Goal: Task Accomplishment & Management: Manage account settings

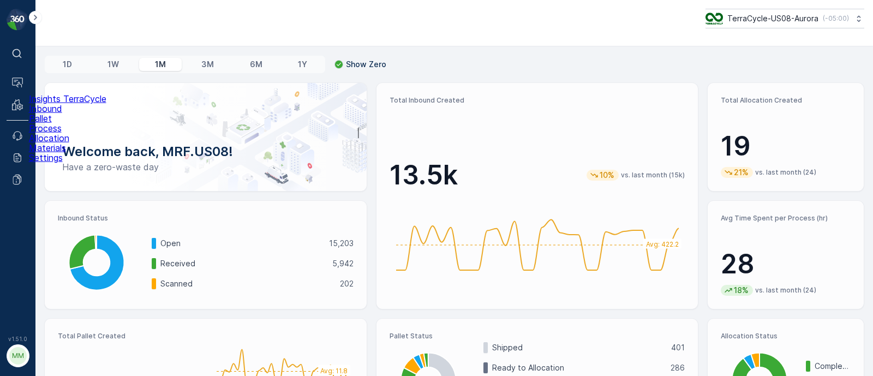
click at [51, 113] on p "Inbound" at bounding box center [67, 109] width 77 height 10
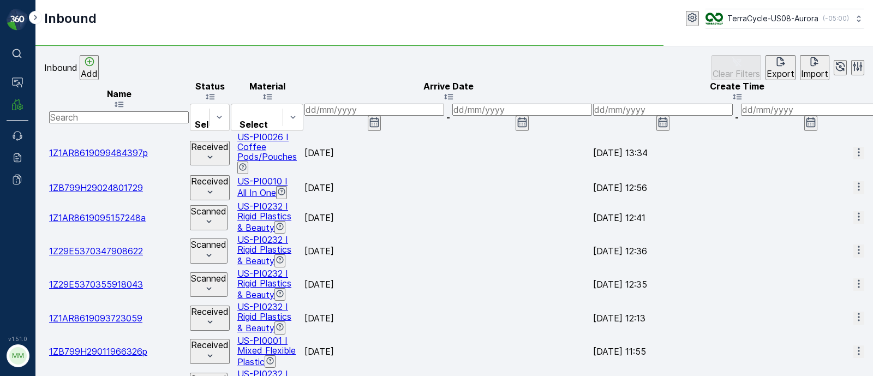
click at [94, 111] on input "text" at bounding box center [119, 117] width 140 height 12
paste input "1730796043118525"
type input "1730796043118525"
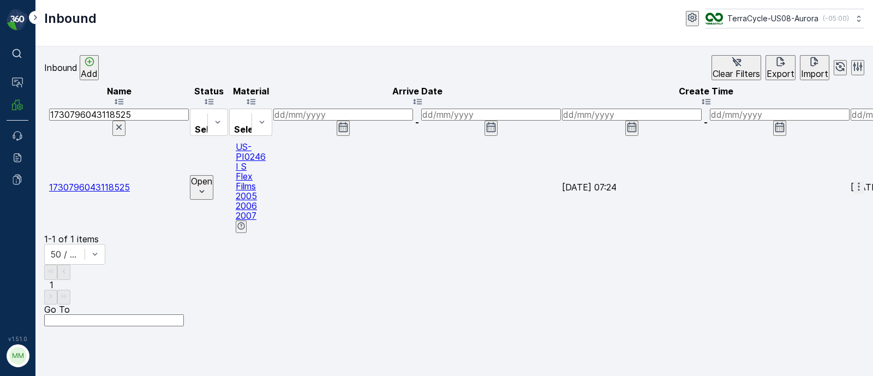
click at [130, 182] on span "1730796043118525" at bounding box center [89, 187] width 81 height 11
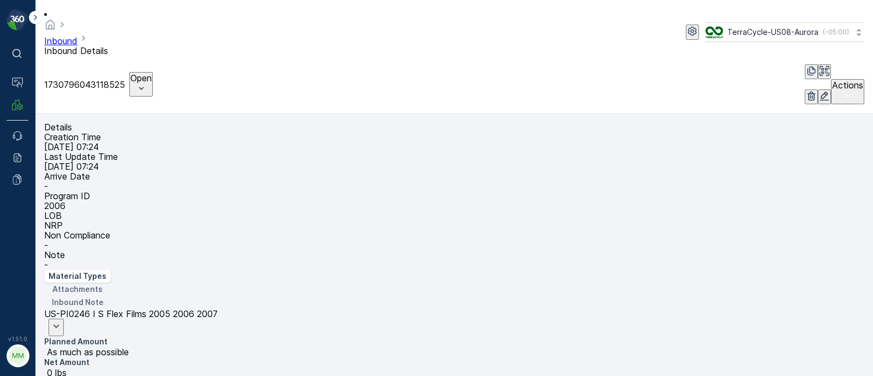
click at [818, 89] on button "button" at bounding box center [824, 96] width 13 height 15
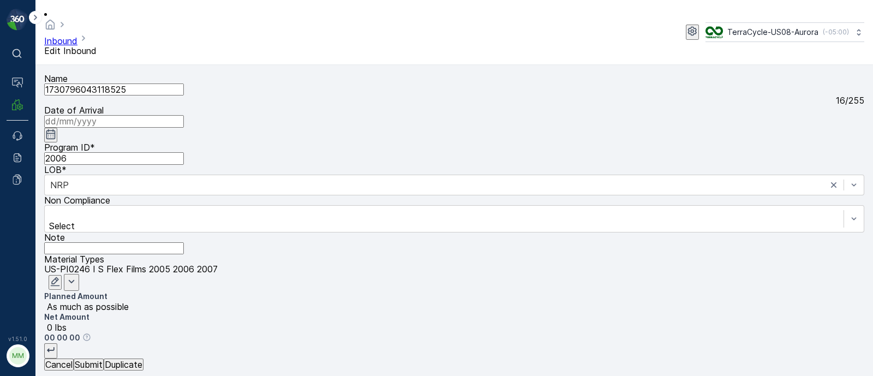
click at [56, 129] on icon "button" at bounding box center [50, 134] width 11 height 11
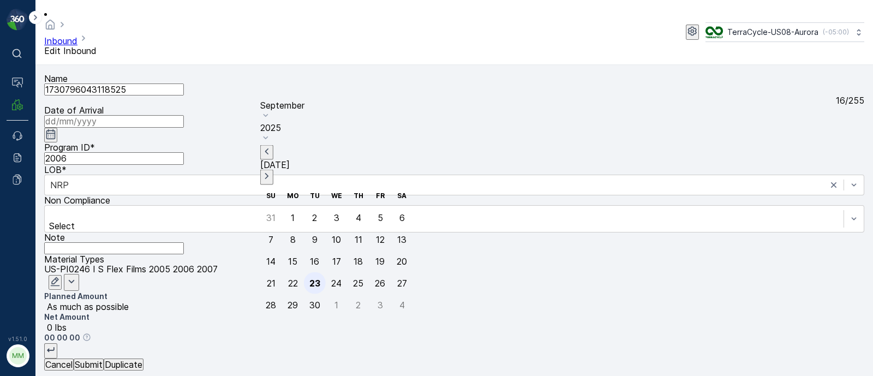
click at [309, 278] on div "23" at bounding box center [314, 283] width 11 height 10
type input "[DATE]"
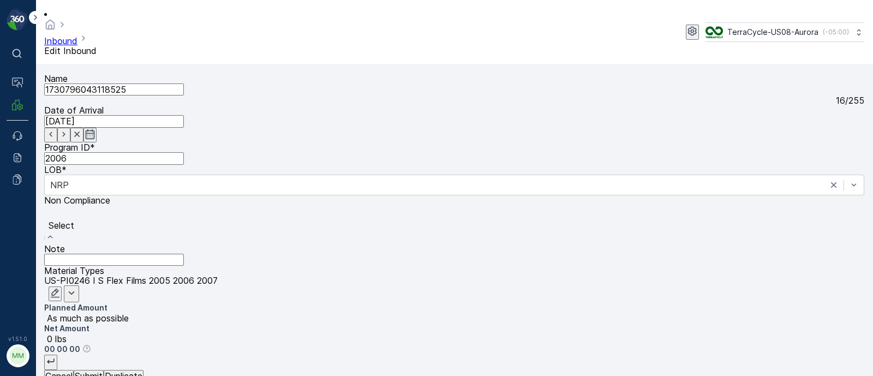
click at [153, 207] on div at bounding box center [454, 213] width 809 height 12
click at [184, 254] on input "Note" at bounding box center [114, 260] width 140 height 12
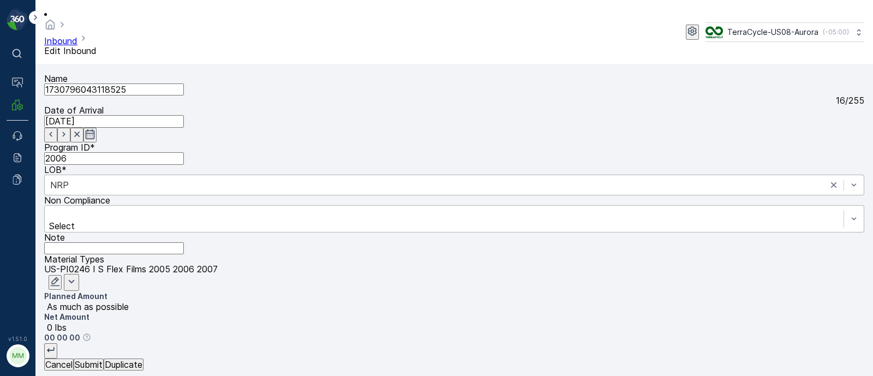
click at [308, 175] on div "NRP" at bounding box center [454, 185] width 820 height 21
click at [95, 205] on div "Select" at bounding box center [454, 218] width 820 height 27
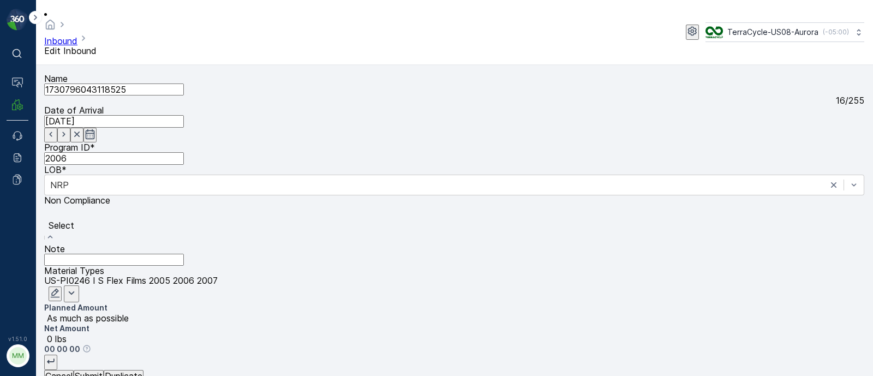
click at [107, 207] on div at bounding box center [454, 213] width 809 height 12
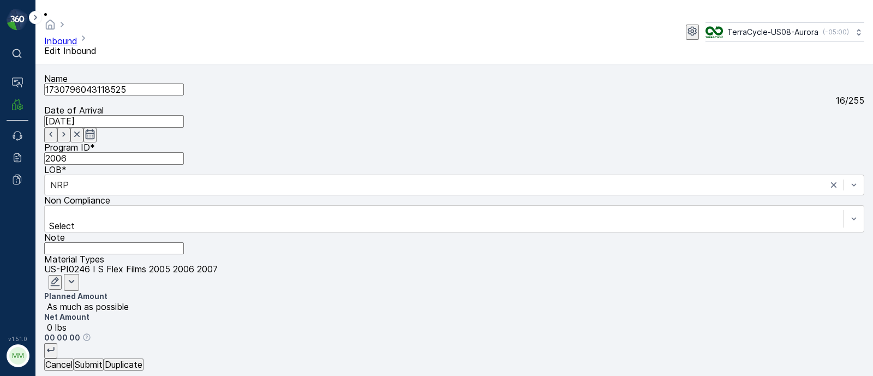
click at [148, 85] on input "1730796043118525" at bounding box center [114, 89] width 140 height 12
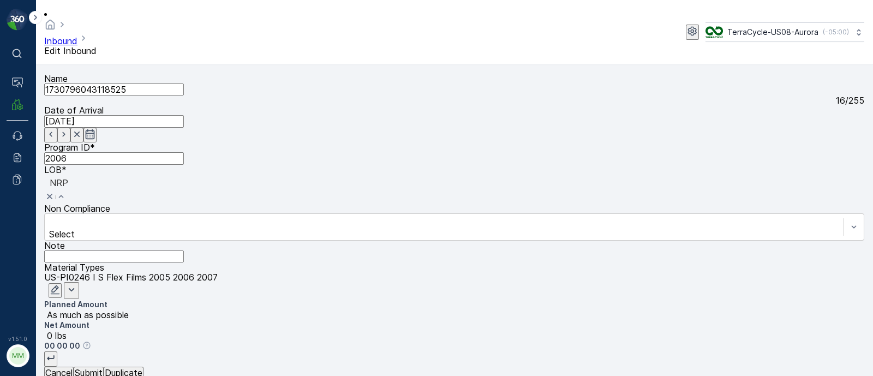
click at [164, 87] on input "1730796043118525" at bounding box center [114, 89] width 140 height 12
click at [843, 331] on p "0 lbs" at bounding box center [455, 336] width 817 height 10
click at [56, 352] on icon "button" at bounding box center [50, 357] width 11 height 11
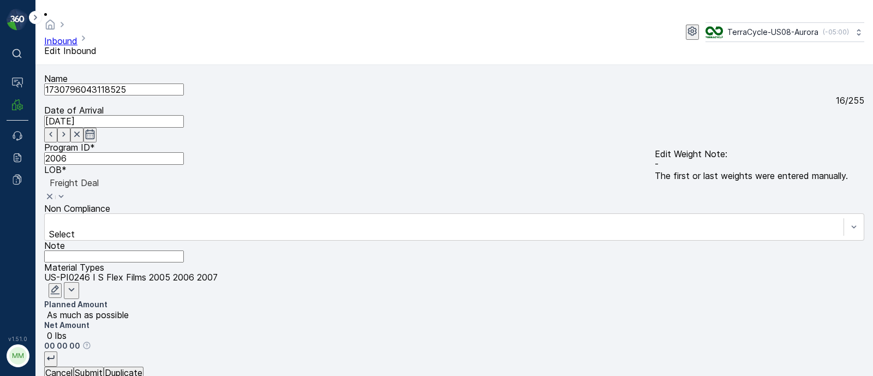
click at [764, 171] on p "The first or last weights were entered manually." at bounding box center [751, 176] width 193 height 10
click at [61, 284] on icon "button" at bounding box center [55, 289] width 11 height 11
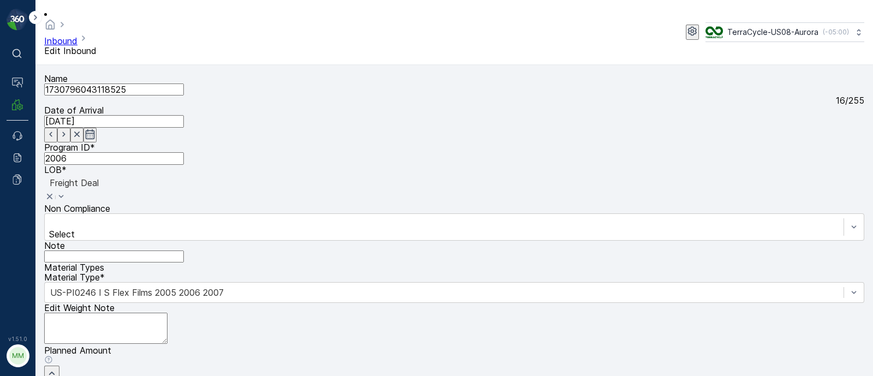
click at [449, 255] on div "Name 1730796043118525 16 / 255 Date of Arrival 23.09.2025 Program ID * 2006 LOB…" at bounding box center [454, 327] width 820 height 507
type input "128"
drag, startPoint x: 502, startPoint y: 238, endPoint x: 442, endPoint y: 249, distance: 61.0
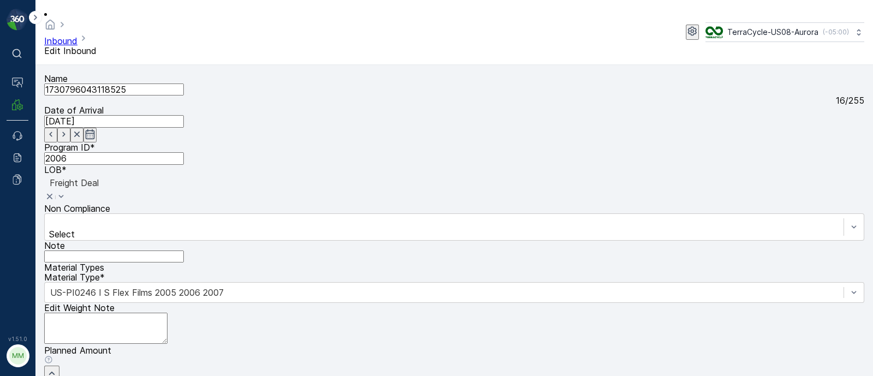
click at [442, 249] on div "Name 1730796043118525 16 / 255 Date of Arrival 23.09.2025 Program ID * 2006 LOB…" at bounding box center [454, 327] width 820 height 507
type Weight "128"
drag, startPoint x: 683, startPoint y: 233, endPoint x: 670, endPoint y: 238, distance: 14.5
type Weight "50"
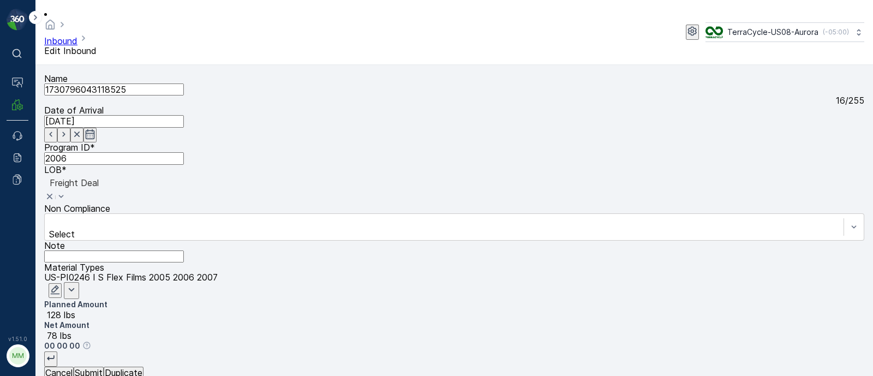
scroll to position [0, 0]
click at [103, 368] on p "Submit" at bounding box center [89, 373] width 28 height 10
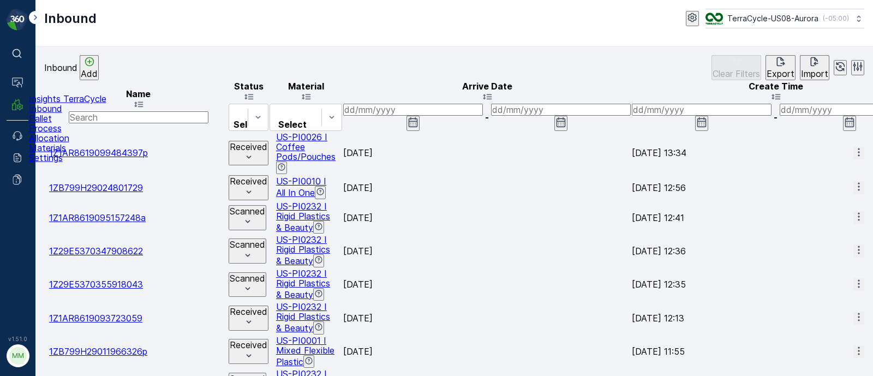
click at [49, 123] on p "Pallet" at bounding box center [67, 118] width 77 height 10
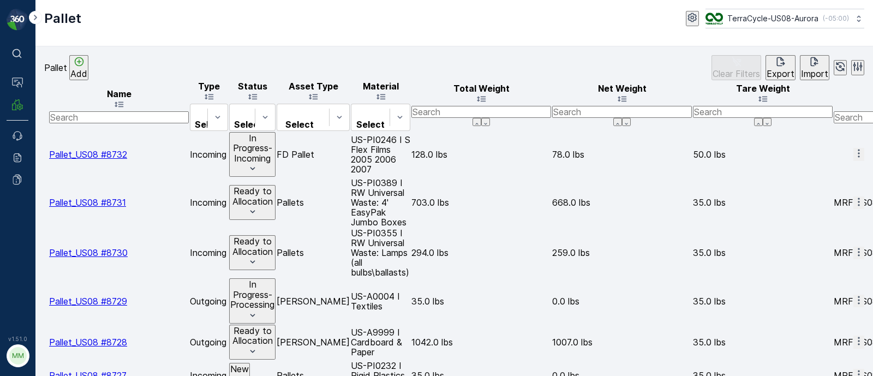
click at [127, 149] on span "Pallet_US08 #8732" at bounding box center [88, 154] width 78 height 11
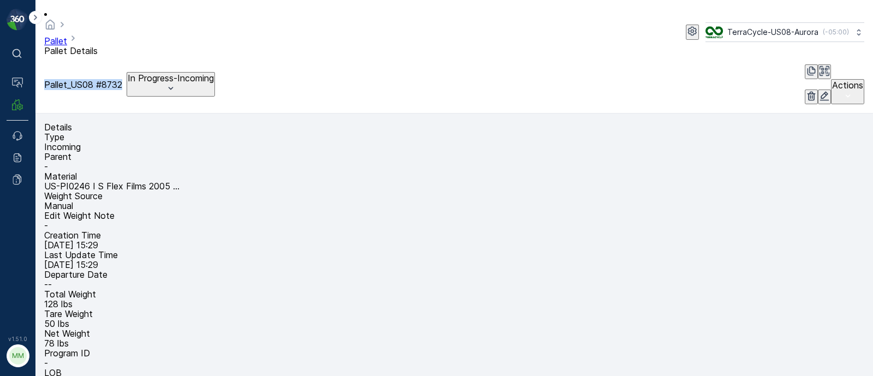
drag, startPoint x: 43, startPoint y: 46, endPoint x: 142, endPoint y: 47, distance: 99.8
click at [142, 47] on div "Pallet Pallet Details TerraCycle-US08-Aurora ( -05:00 ) Pallet_US08 #8732 In Pr…" at bounding box center [453, 56] width 837 height 113
copy p "Pallet_US08 #8732"
click at [197, 73] on p "In Progress-Incoming" at bounding box center [171, 78] width 86 height 10
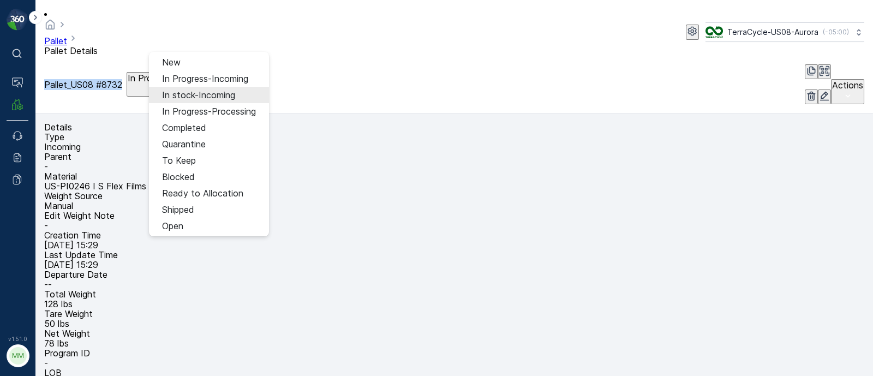
click at [199, 93] on span "In stock-Incoming" at bounding box center [198, 95] width 73 height 10
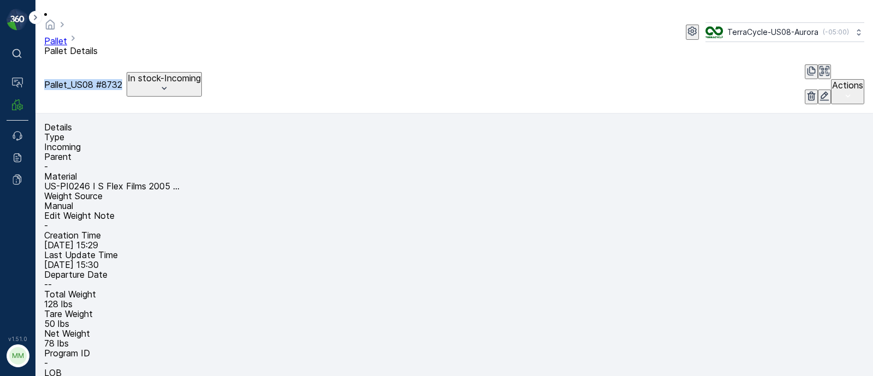
click at [172, 73] on p "In stock-Incoming" at bounding box center [164, 78] width 73 height 10
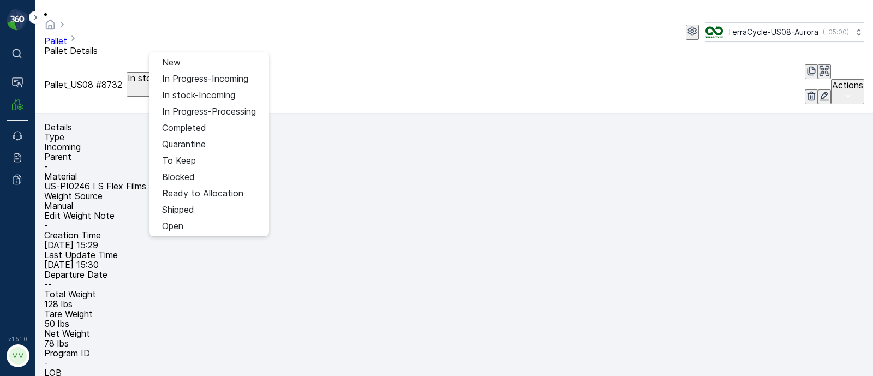
click at [313, 27] on div "Pallet Pallet Details TerraCycle-US08-Aurora ( -05:00 )" at bounding box center [454, 32] width 820 height 47
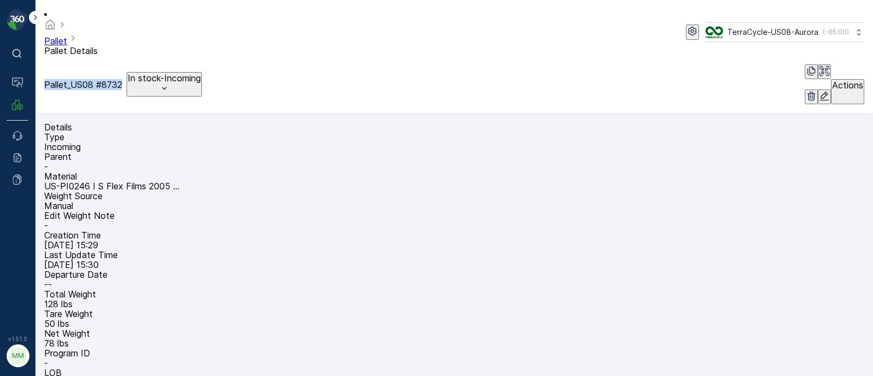
drag, startPoint x: 39, startPoint y: 46, endPoint x: 142, endPoint y: 44, distance: 102.6
click at [142, 44] on div "Pallet Pallet Details TerraCycle-US08-Aurora ( -05:00 ) Pallet_US08 #8732 In st…" at bounding box center [453, 56] width 837 height 113
click at [55, 113] on p "Inbound" at bounding box center [67, 109] width 77 height 10
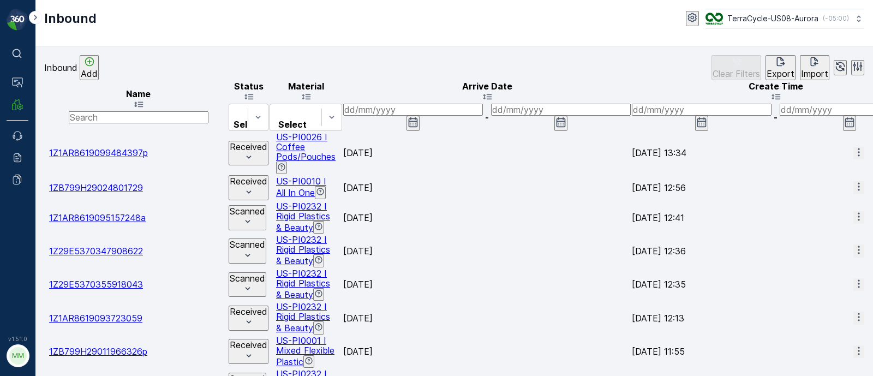
click at [127, 111] on input "text" at bounding box center [139, 117] width 140 height 12
type input "8596"
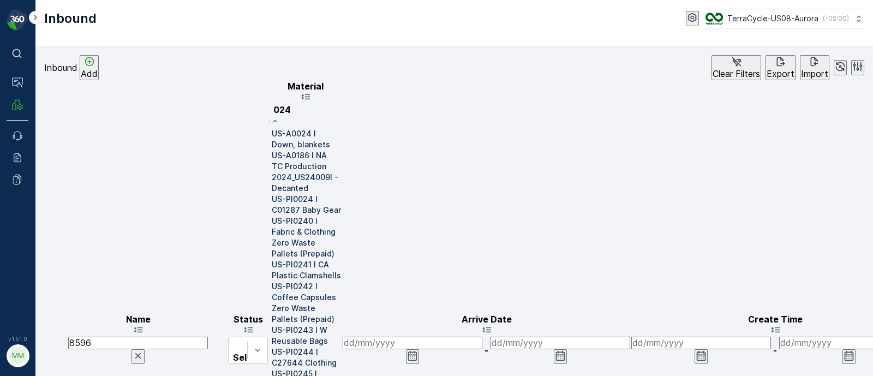
type input "0246"
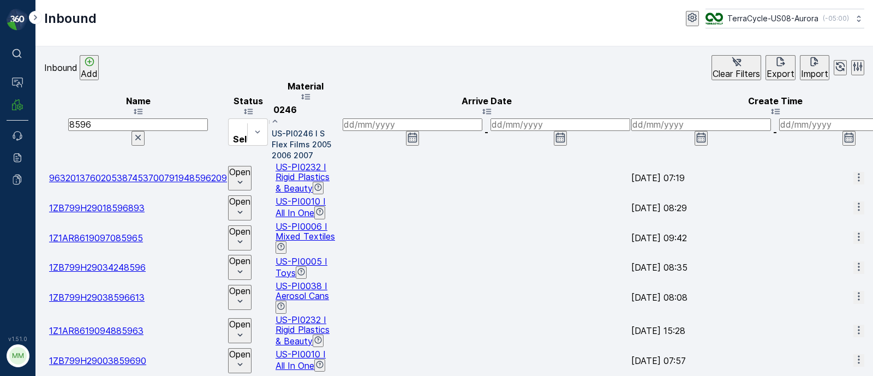
click at [341, 135] on p "US-PI0246 I S Flex Films 2005 2006 2007" at bounding box center [307, 144] width 70 height 33
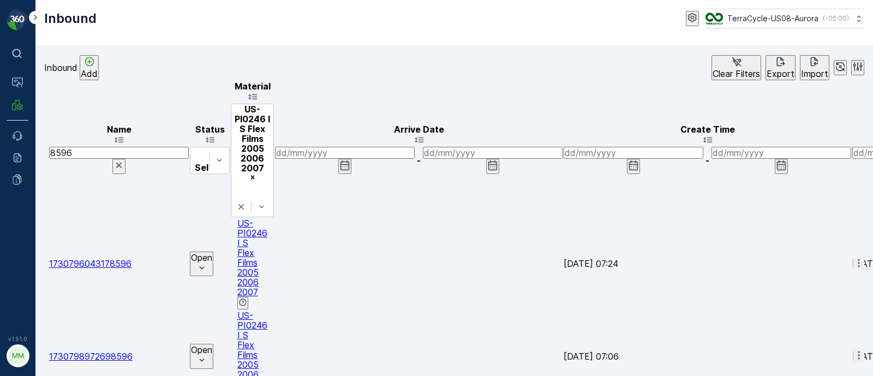
click at [131, 258] on span "1730796043178596" at bounding box center [90, 263] width 82 height 11
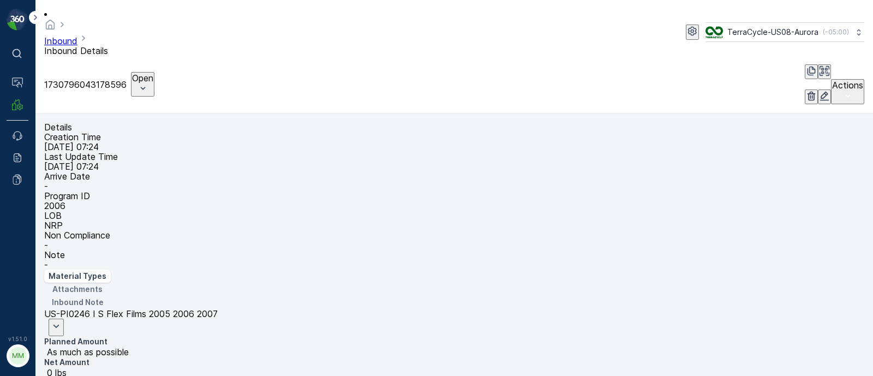
click at [819, 91] on icon "button" at bounding box center [824, 96] width 11 height 11
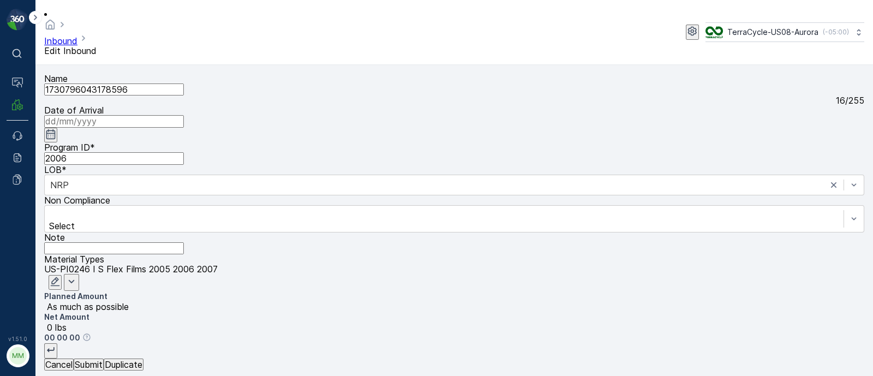
click at [184, 115] on input at bounding box center [114, 121] width 140 height 12
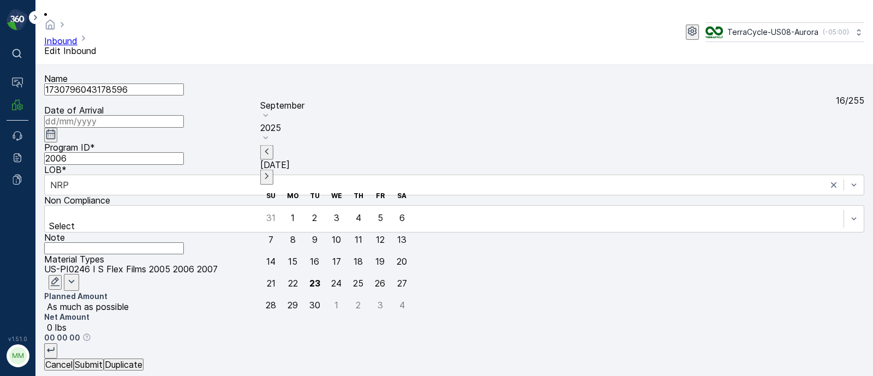
click at [365, 111] on div "September 2025 Today" at bounding box center [336, 142] width 153 height 85
click at [366, 160] on p "Today" at bounding box center [336, 165] width 153 height 10
click at [289, 278] on div "22" at bounding box center [293, 283] width 10 height 10
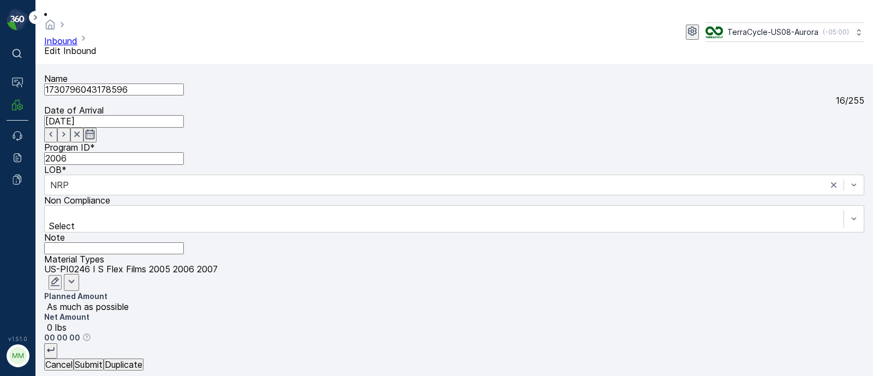
click at [56, 129] on icon "button" at bounding box center [50, 134] width 11 height 11
click at [69, 129] on icon "button" at bounding box center [63, 134] width 11 height 11
click at [95, 129] on icon "button" at bounding box center [90, 134] width 11 height 11
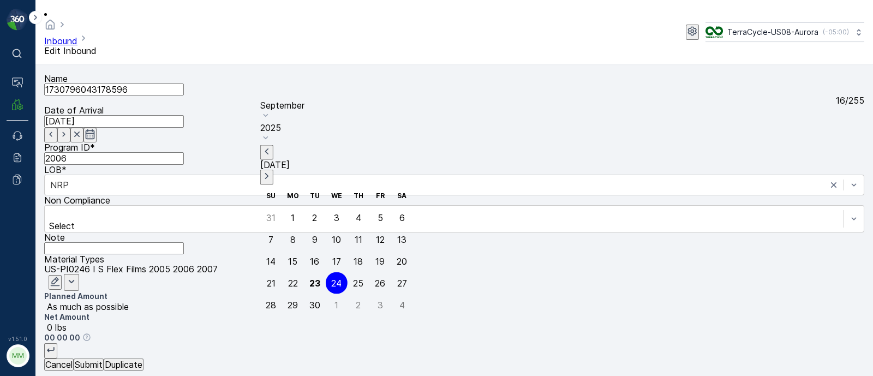
click at [334, 278] on div "24" at bounding box center [336, 283] width 10 height 10
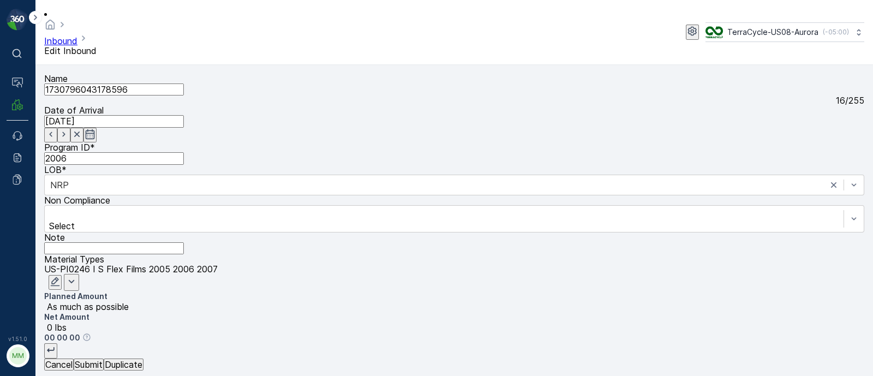
click at [95, 129] on icon "button" at bounding box center [90, 134] width 11 height 11
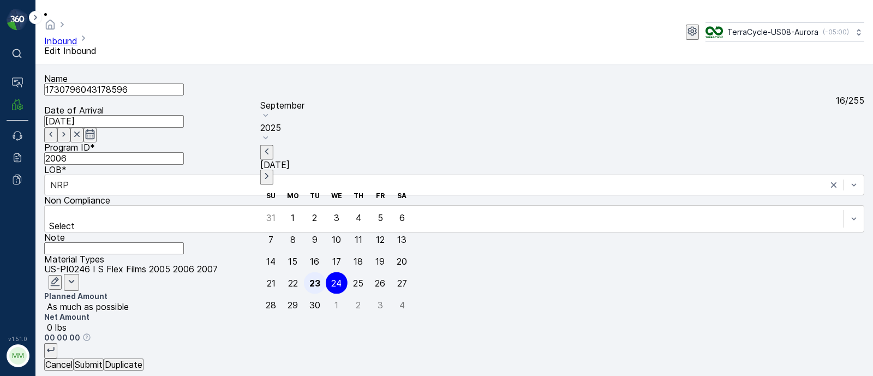
click at [309, 278] on div "23" at bounding box center [314, 283] width 11 height 10
type input "23.09.2025"
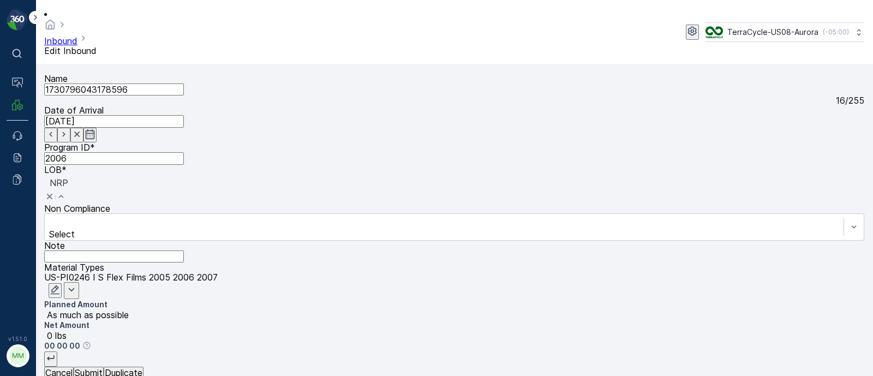
click at [297, 175] on div "NRP" at bounding box center [454, 189] width 820 height 29
click at [56, 352] on icon "button" at bounding box center [50, 357] width 11 height 11
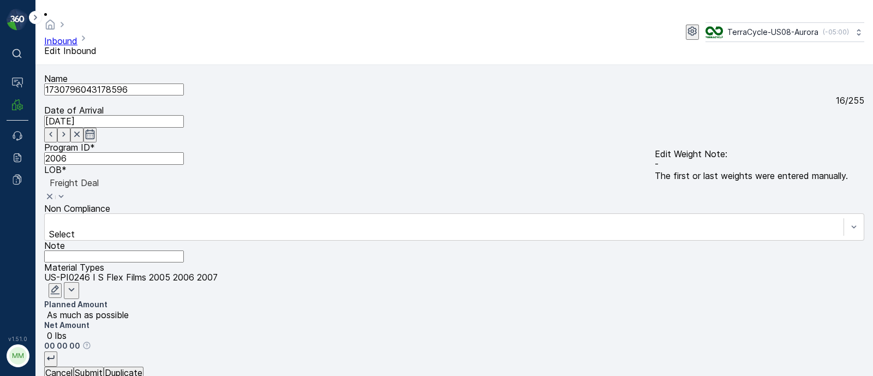
click at [61, 284] on icon "button" at bounding box center [55, 289] width 11 height 11
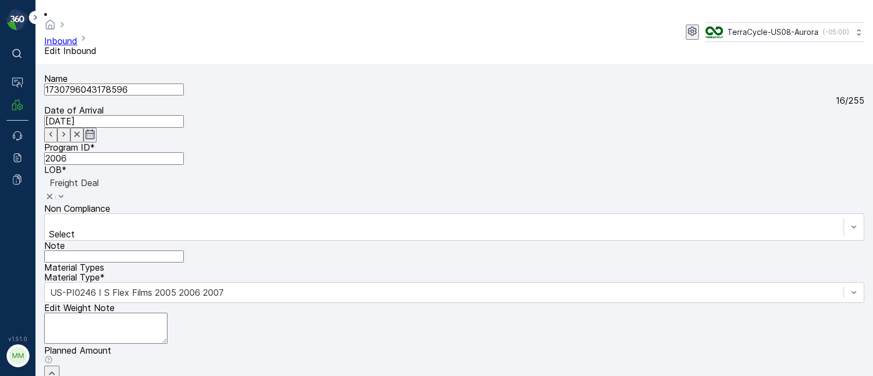
drag, startPoint x: 502, startPoint y: 253, endPoint x: 450, endPoint y: 247, distance: 52.1
click at [450, 247] on div "Name 1730796043178596 16 / 255 Date of Arrival 23.09.2025 Program ID * 2006 LOB…" at bounding box center [454, 327] width 820 height 507
type input "112"
drag, startPoint x: 489, startPoint y: 240, endPoint x: 476, endPoint y: 237, distance: 14.0
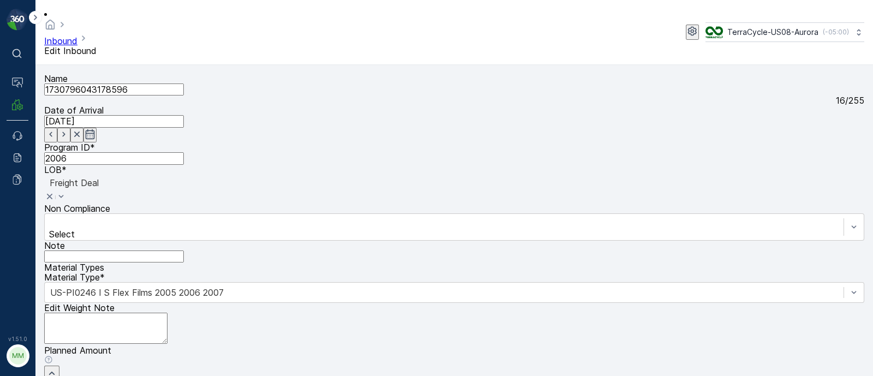
type Weight "112"
type Weight "50"
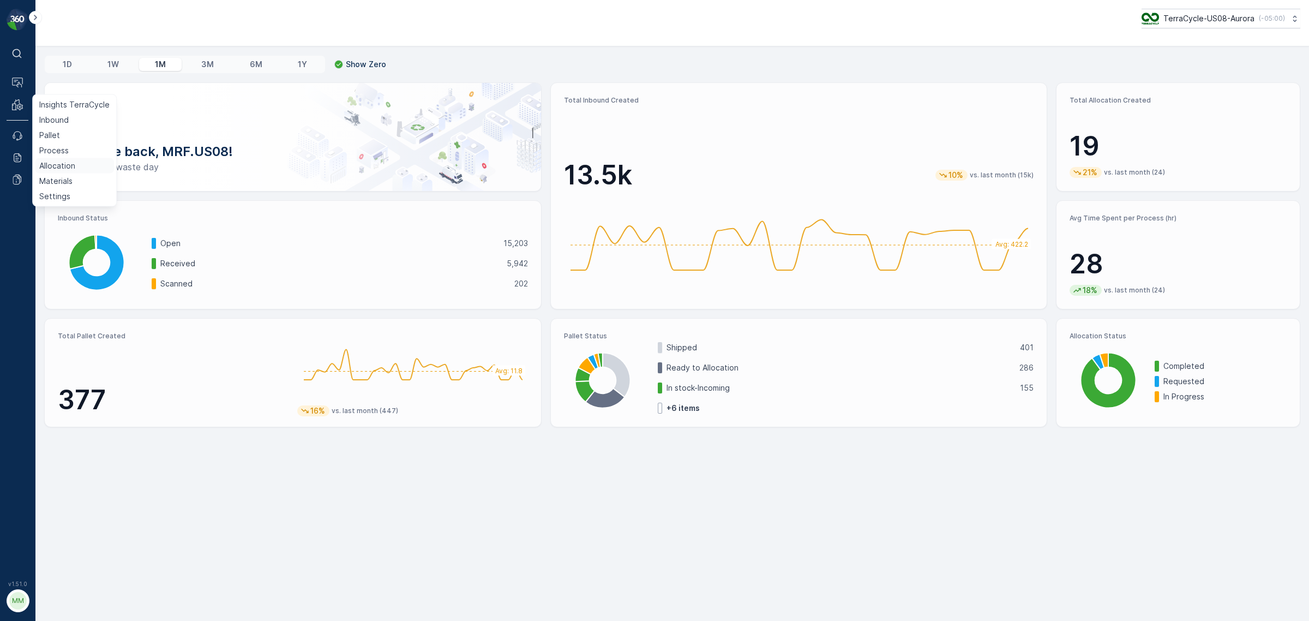
click at [60, 167] on p "Allocation" at bounding box center [57, 165] width 36 height 11
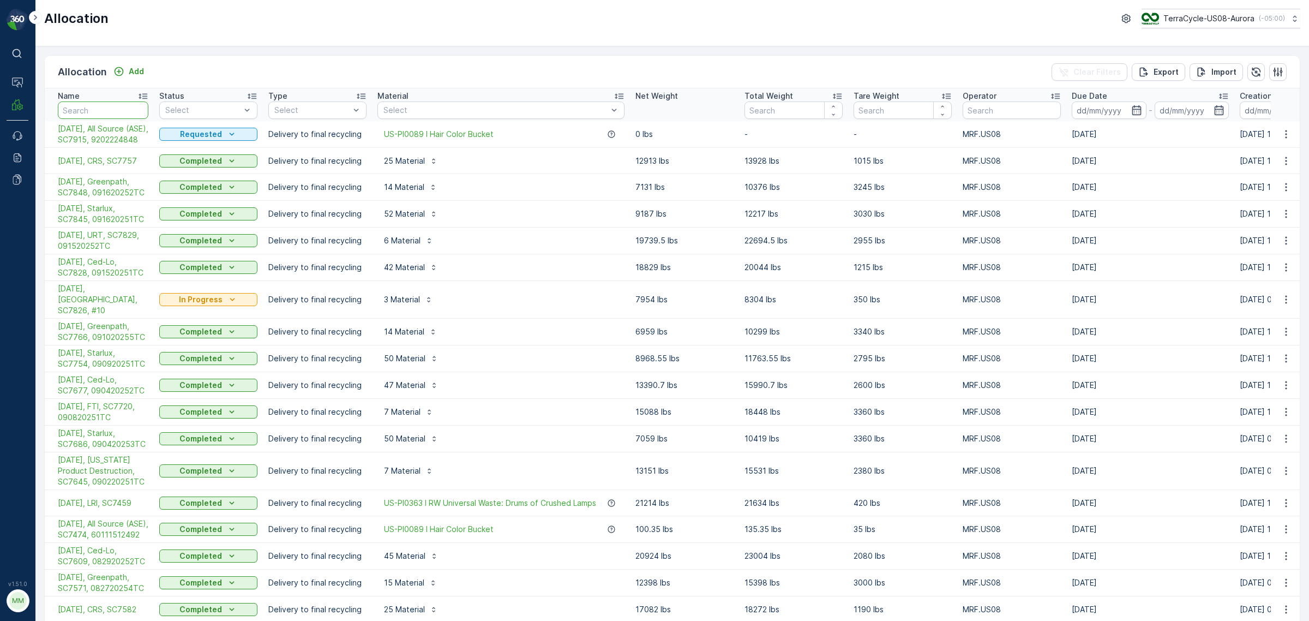
click at [88, 108] on input "text" at bounding box center [103, 109] width 91 height 17
type input "S"
click at [87, 105] on input "text" at bounding box center [103, 109] width 91 height 17
click at [77, 107] on input "text" at bounding box center [103, 109] width 91 height 17
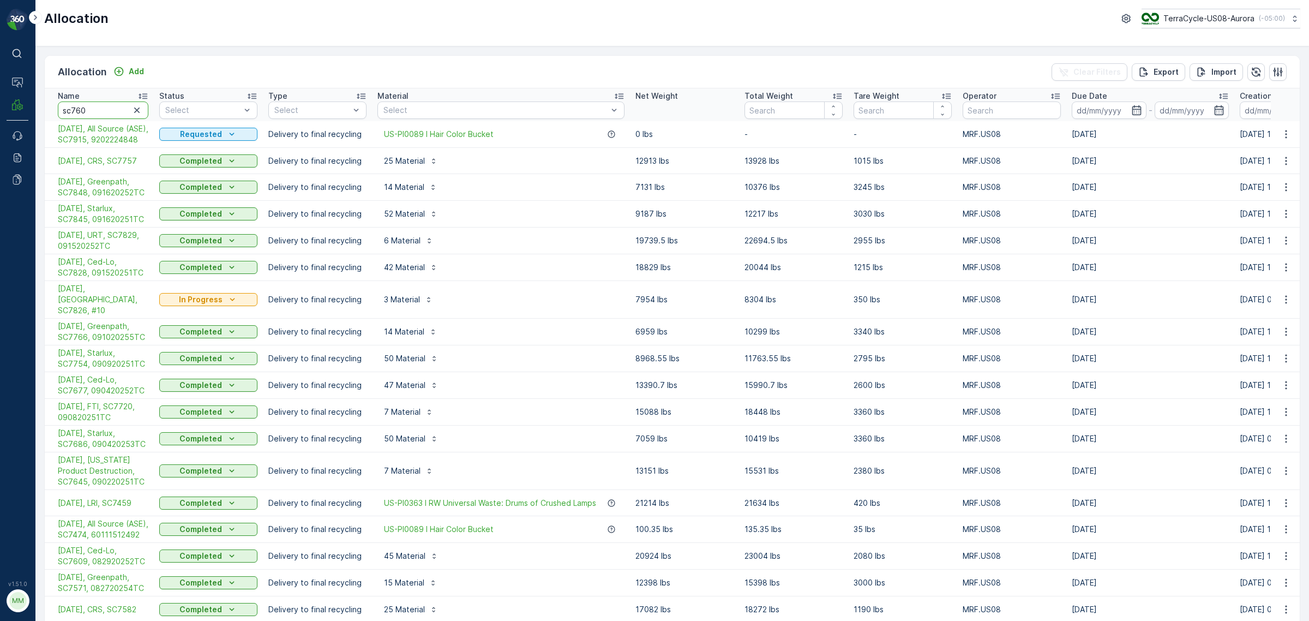
type input "sc7609"
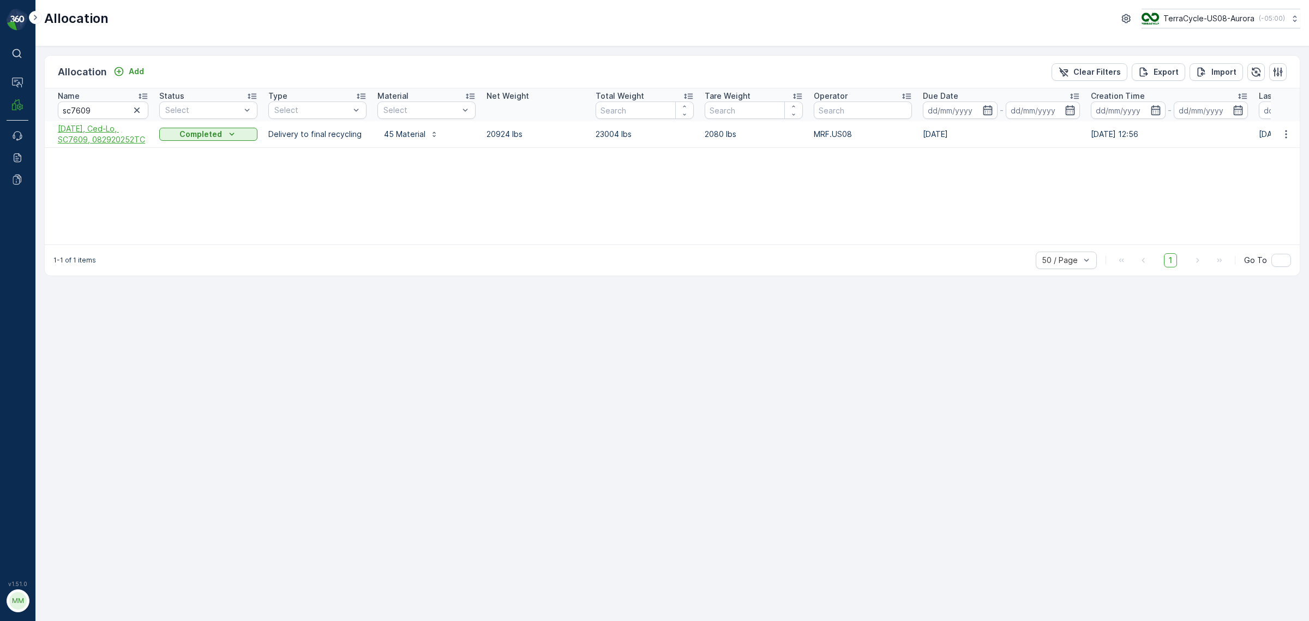
click at [91, 143] on span "[DATE], Ced-Lo, SC7609, 082920252TC" at bounding box center [103, 134] width 91 height 22
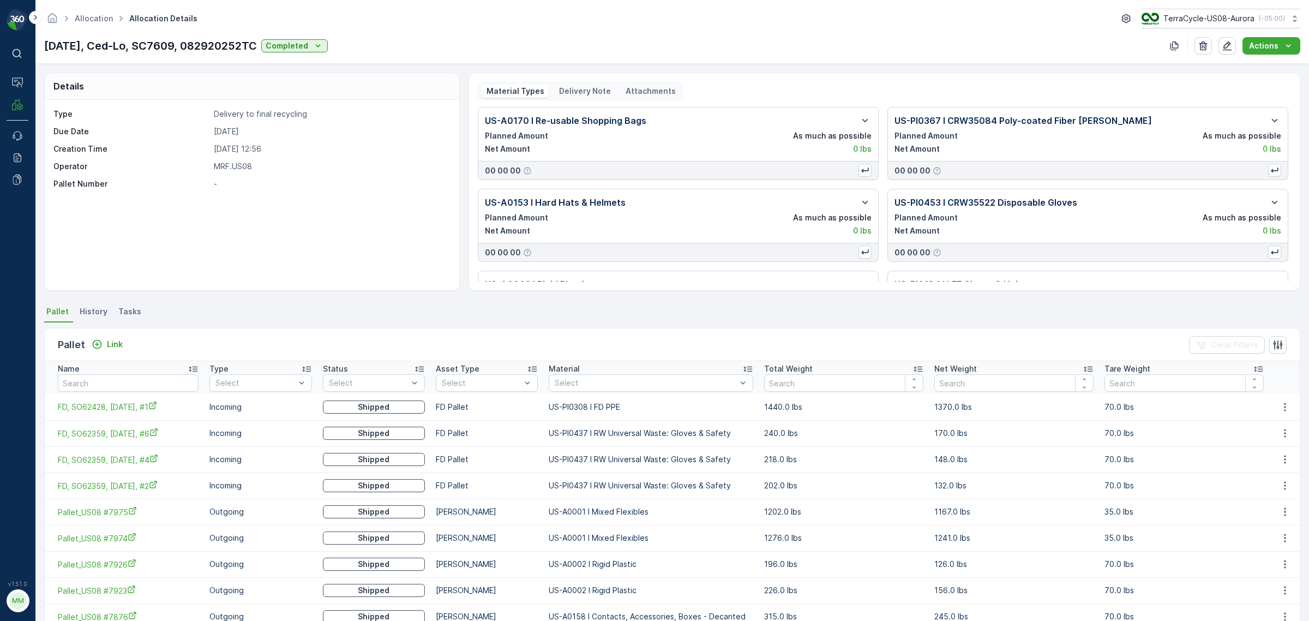
click at [573, 91] on p "Delivery Note" at bounding box center [583, 91] width 53 height 11
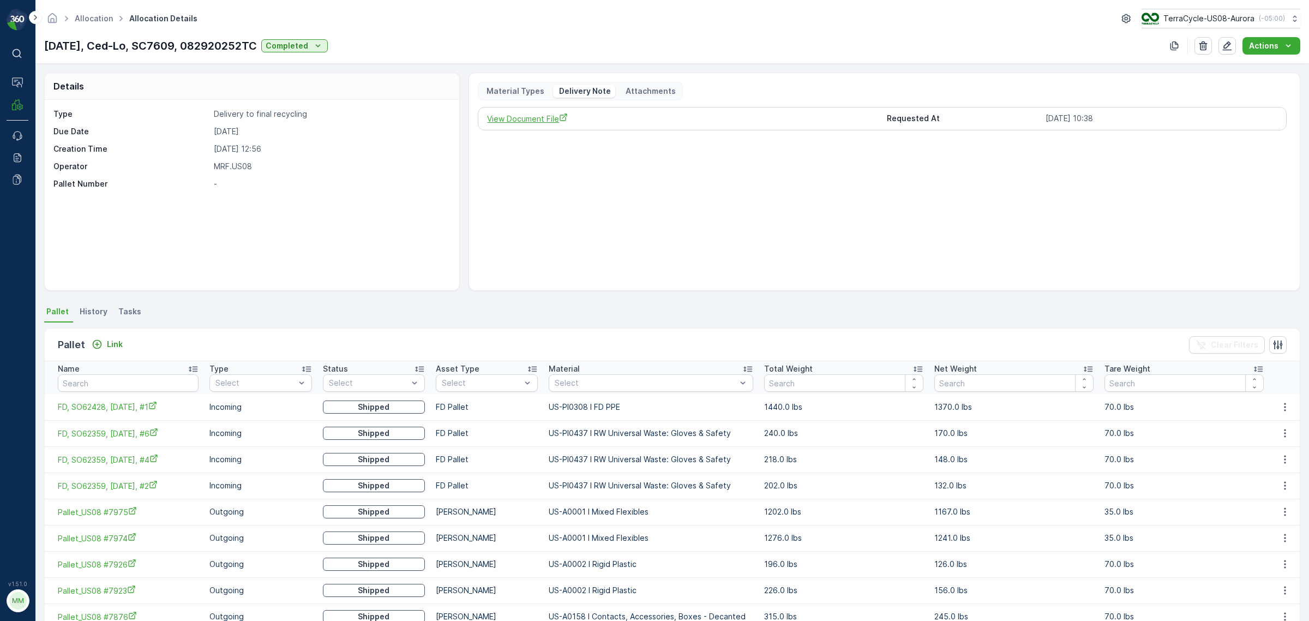
click at [541, 118] on span "View Document File" at bounding box center [682, 118] width 391 height 11
